Goal: Find specific page/section: Find specific page/section

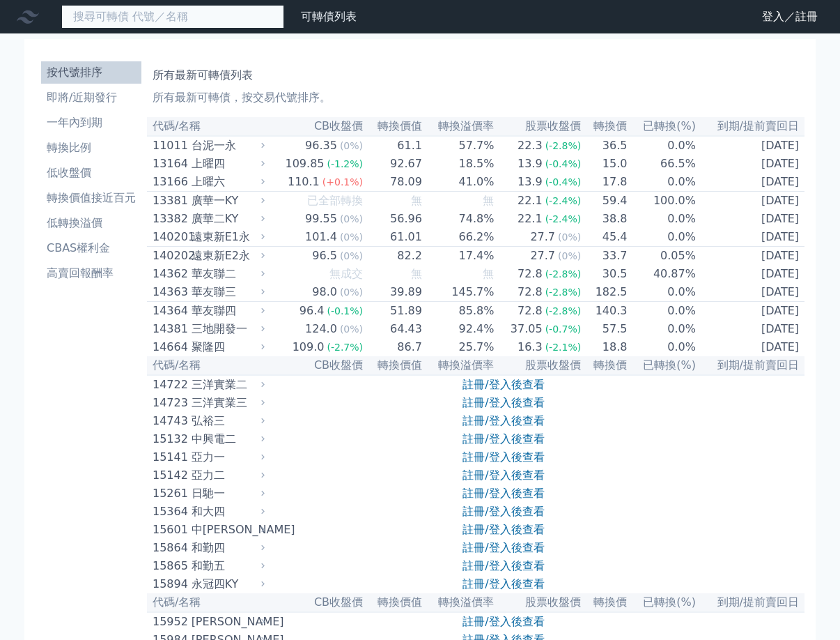
click at [163, 22] on input at bounding box center [172, 17] width 223 height 24
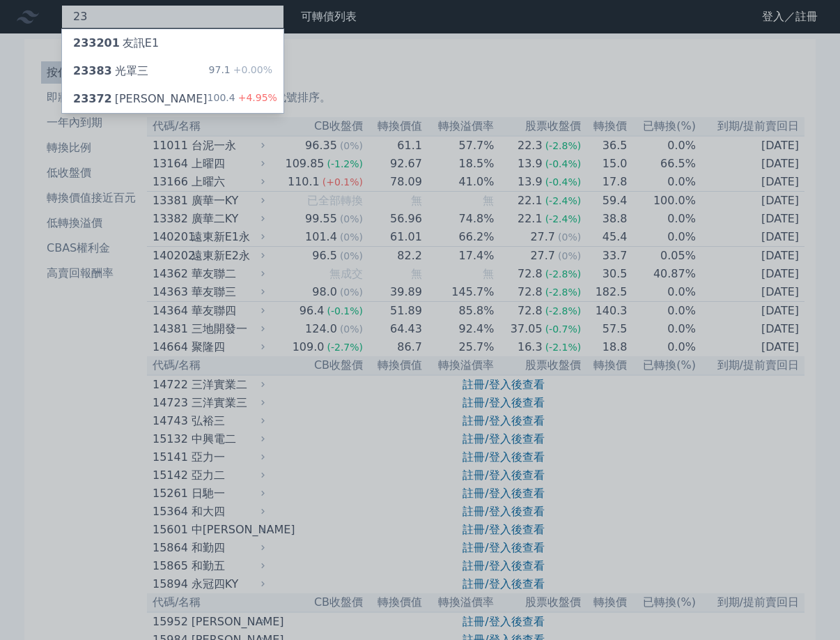
type input "2"
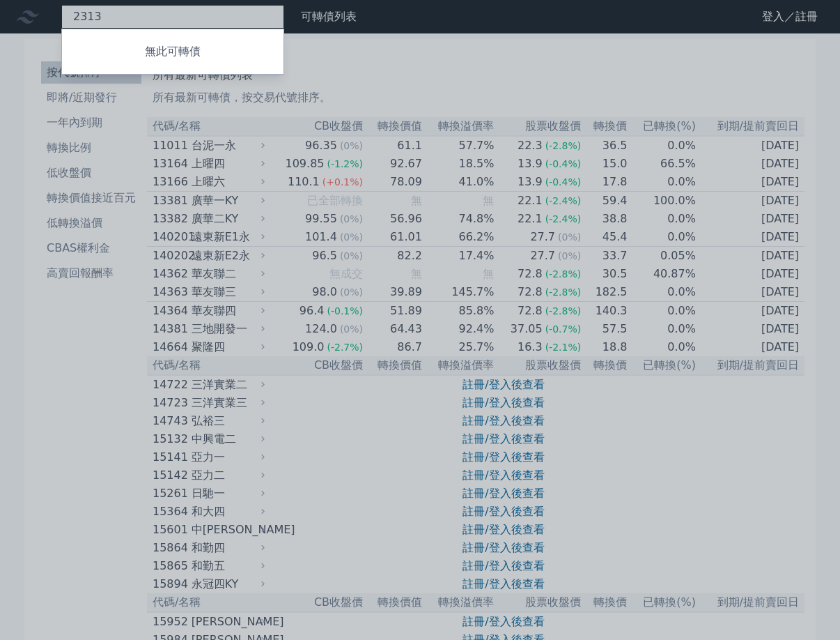
type input "2313"
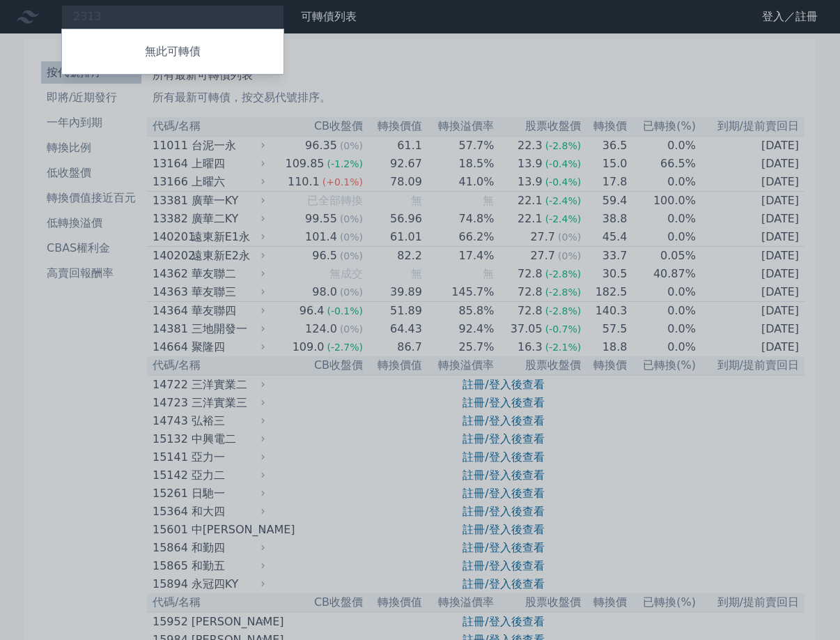
click at [504, 10] on div at bounding box center [420, 320] width 840 height 640
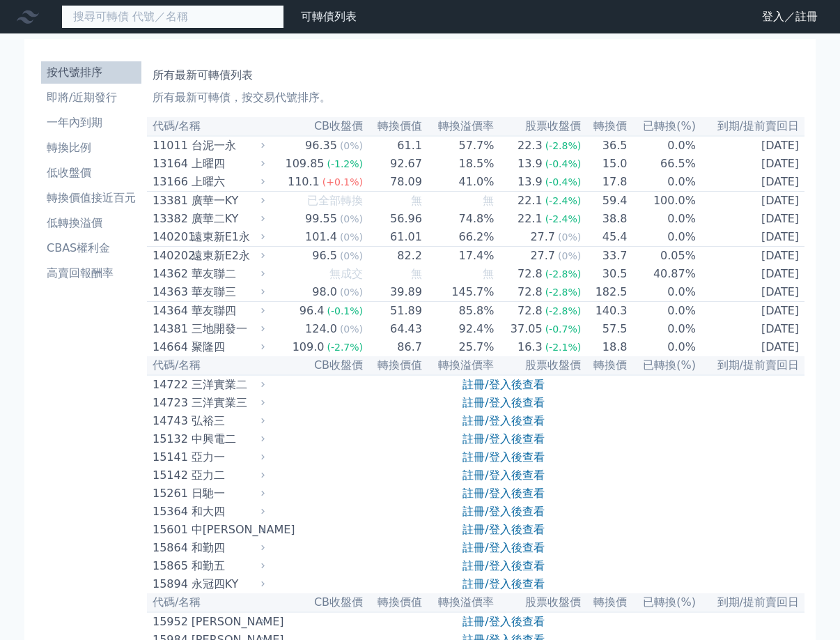
click at [187, 22] on input at bounding box center [172, 17] width 223 height 24
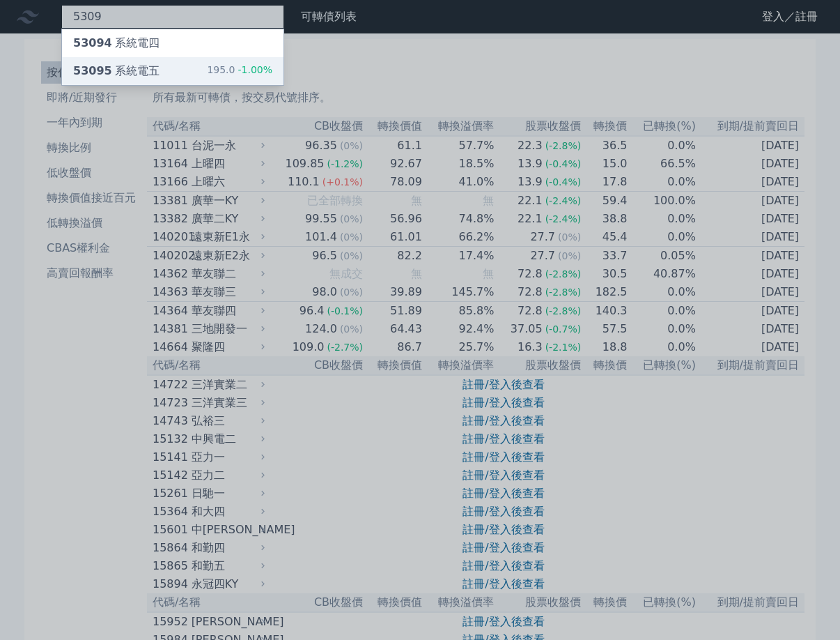
type input "5309"
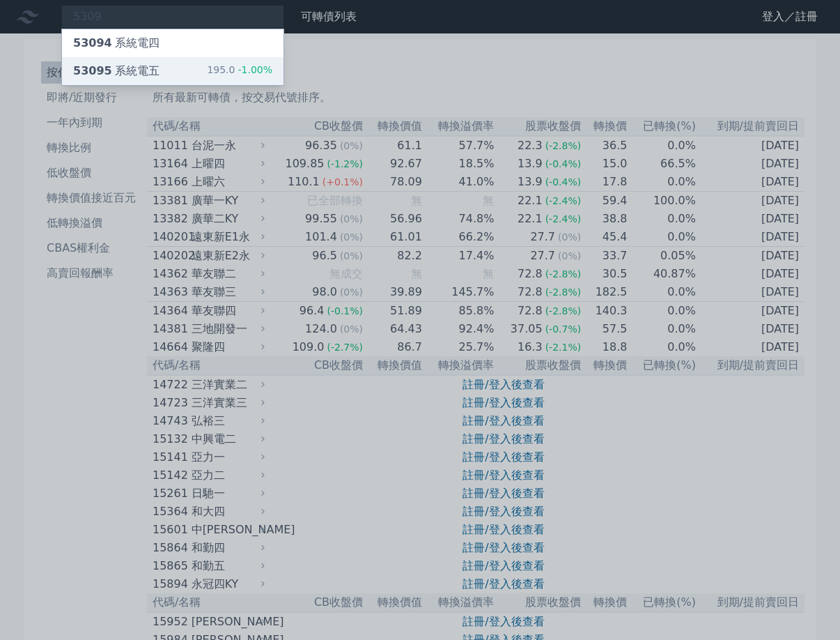
click at [157, 62] on div "53095 系統電五 195.0 -1.00%" at bounding box center [173, 71] width 222 height 28
